Goal: Task Accomplishment & Management: Manage account settings

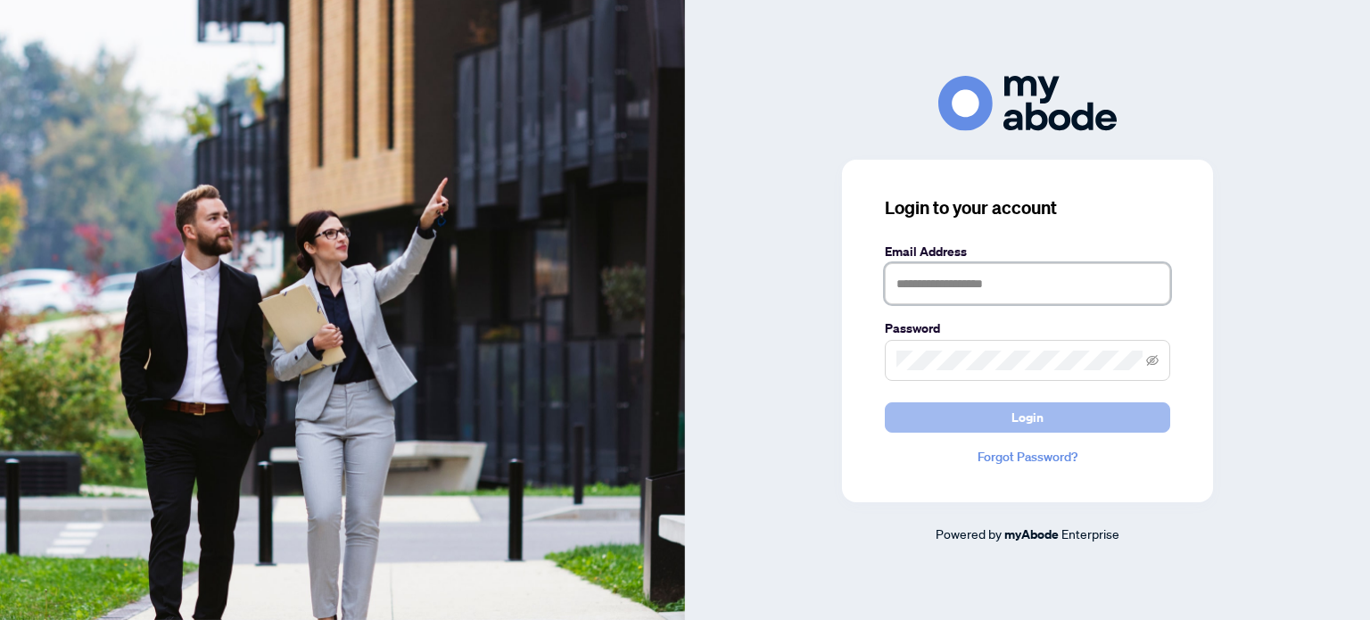
type input "**********"
click at [988, 416] on button "Login" at bounding box center [1027, 417] width 285 height 30
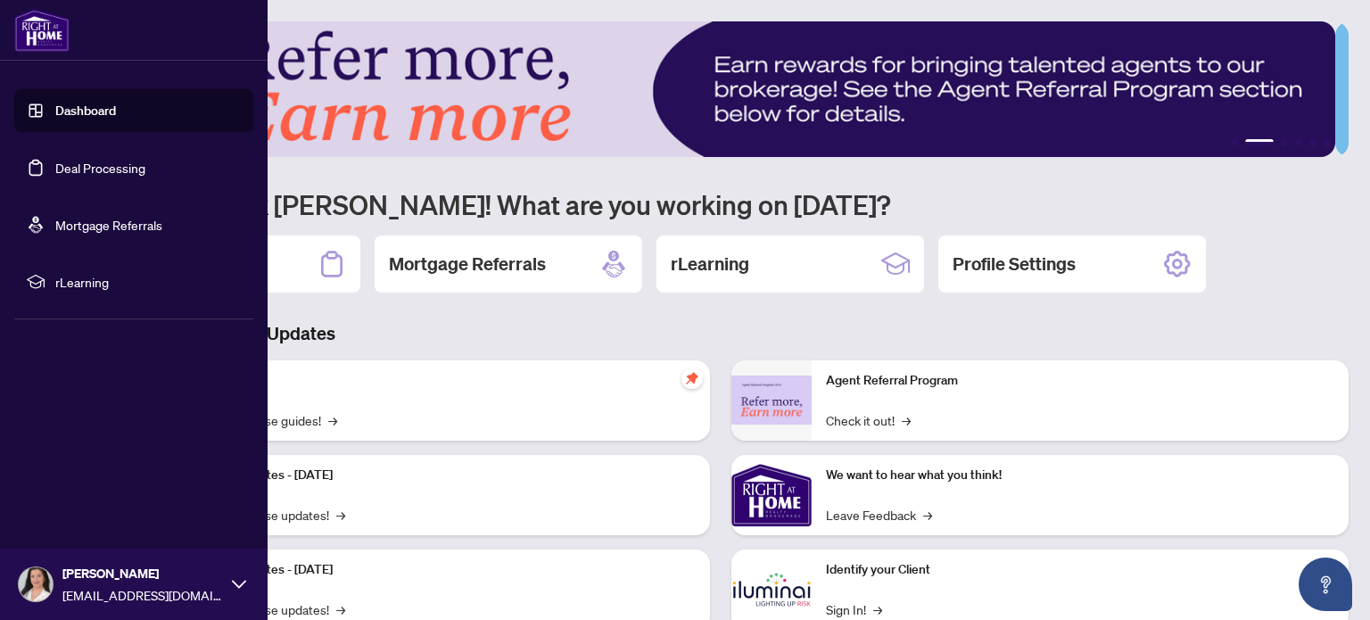
click at [95, 281] on span "rLearning" at bounding box center [147, 282] width 185 height 20
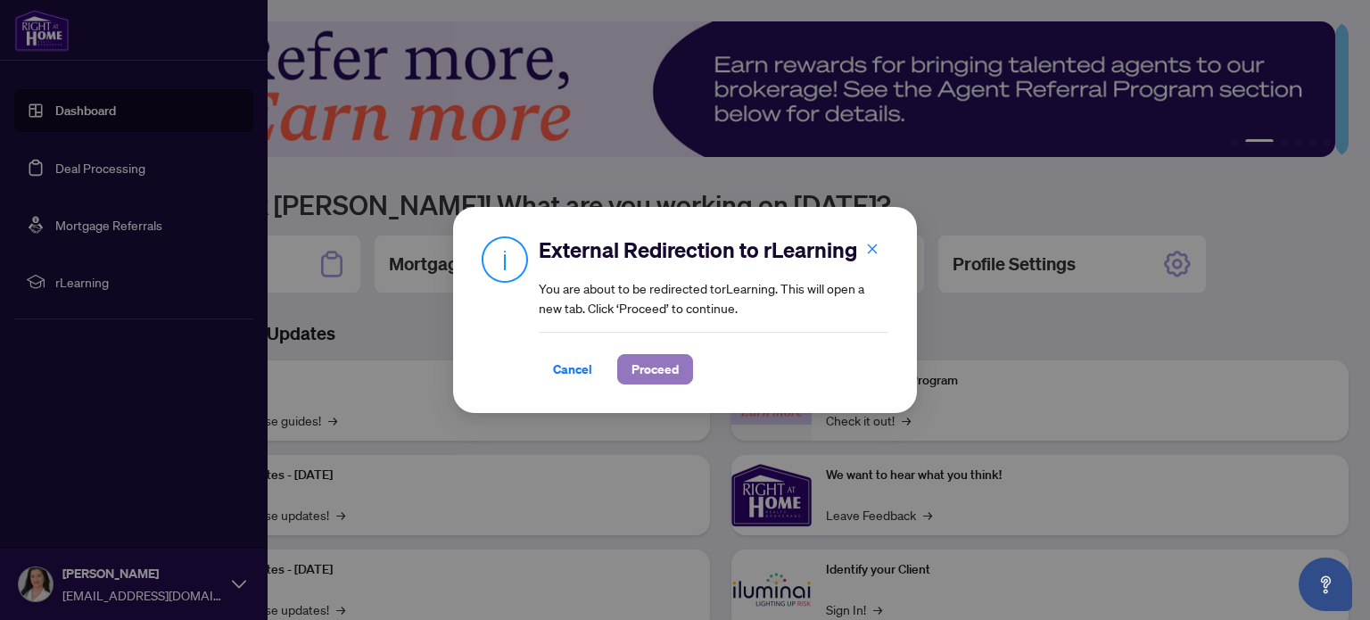
click at [670, 367] on span "Proceed" at bounding box center [654, 369] width 47 height 29
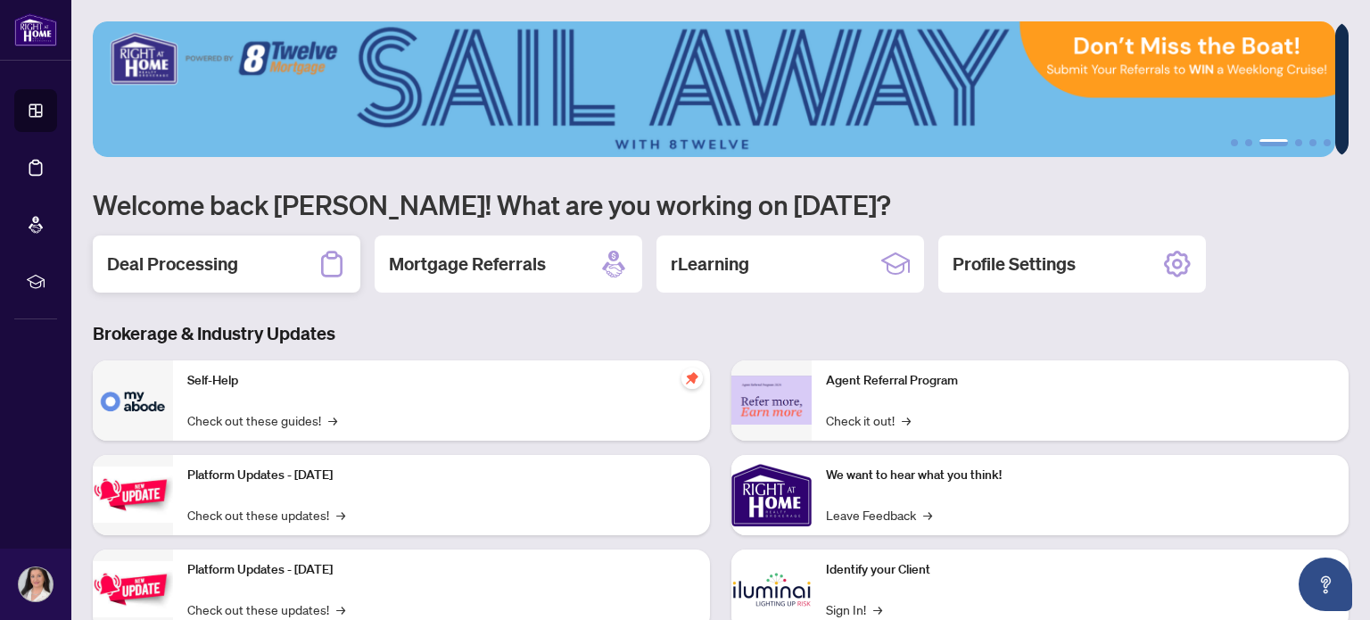
click at [237, 259] on h2 "Deal Processing" at bounding box center [172, 263] width 131 height 25
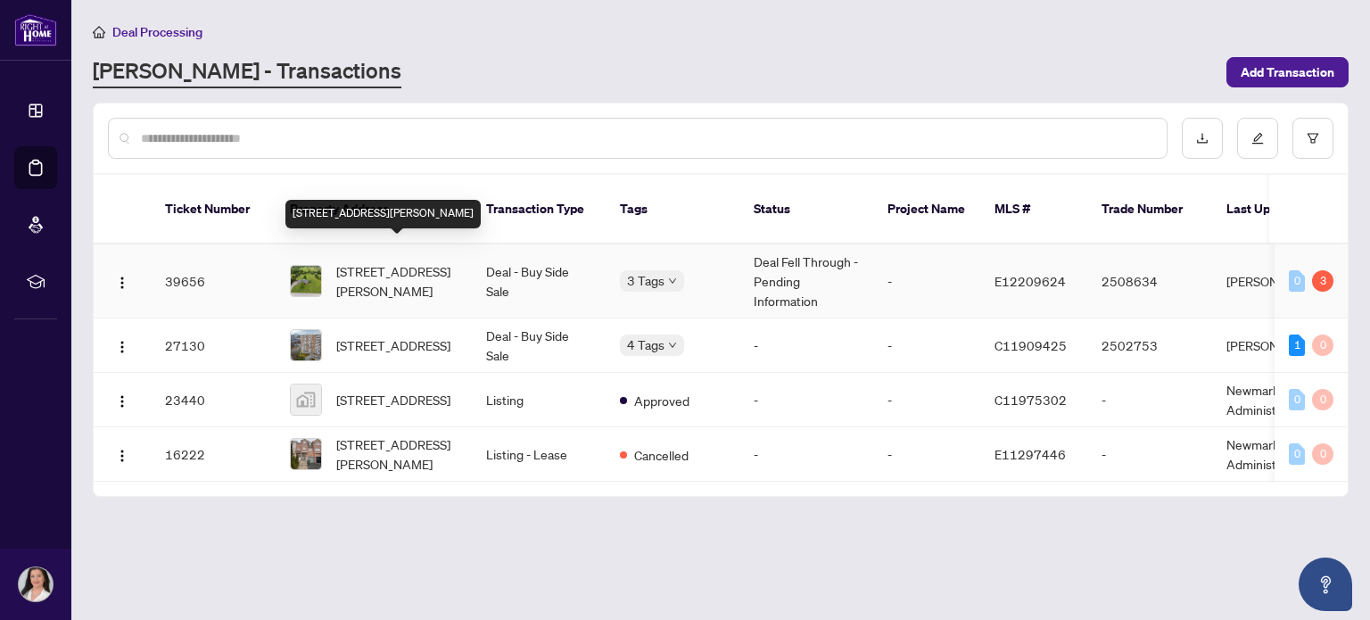
click at [384, 261] on span "[STREET_ADDRESS][PERSON_NAME]" at bounding box center [396, 280] width 121 height 39
